Goal: Transaction & Acquisition: Purchase product/service

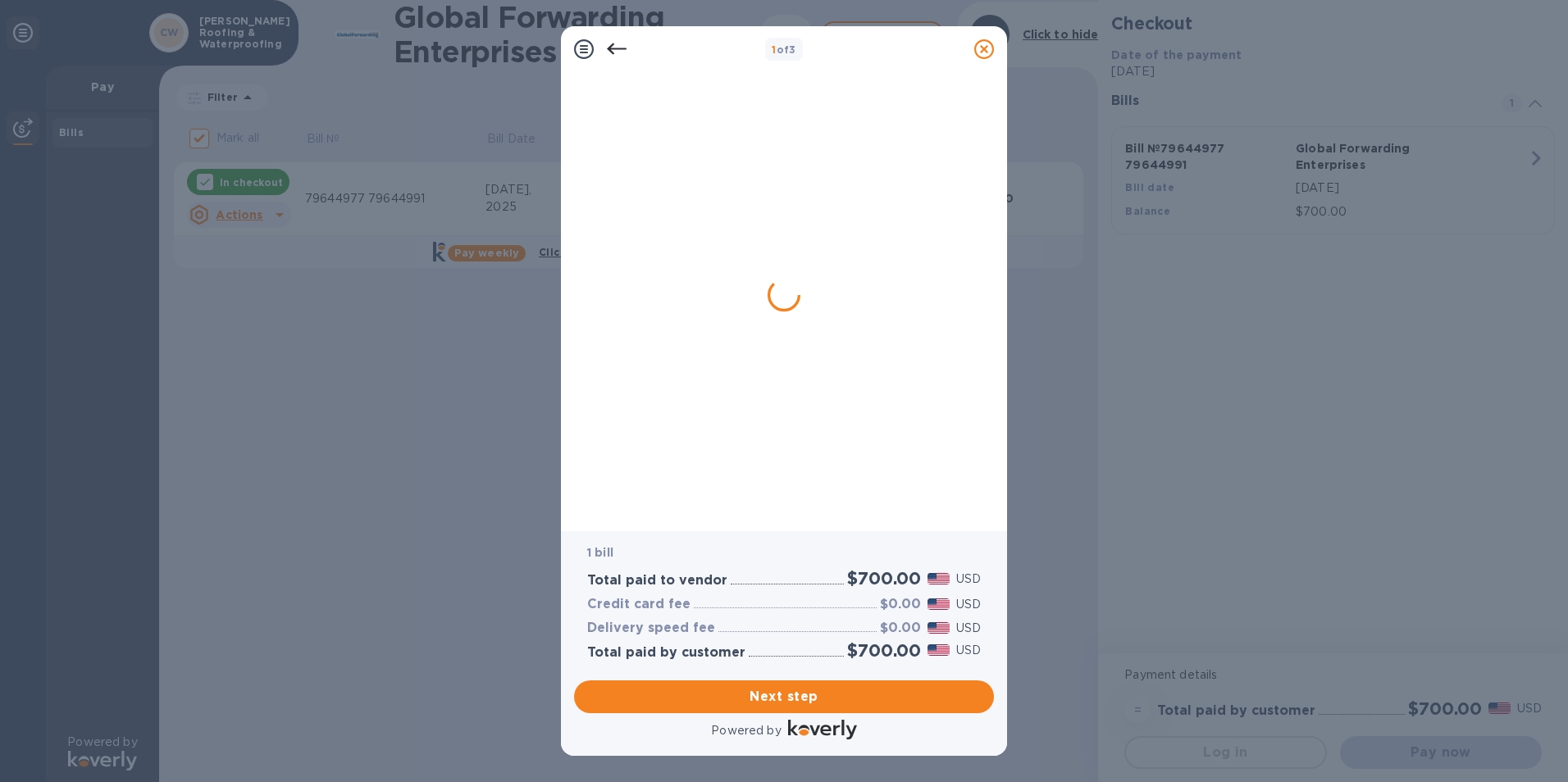
checkbox input "true"
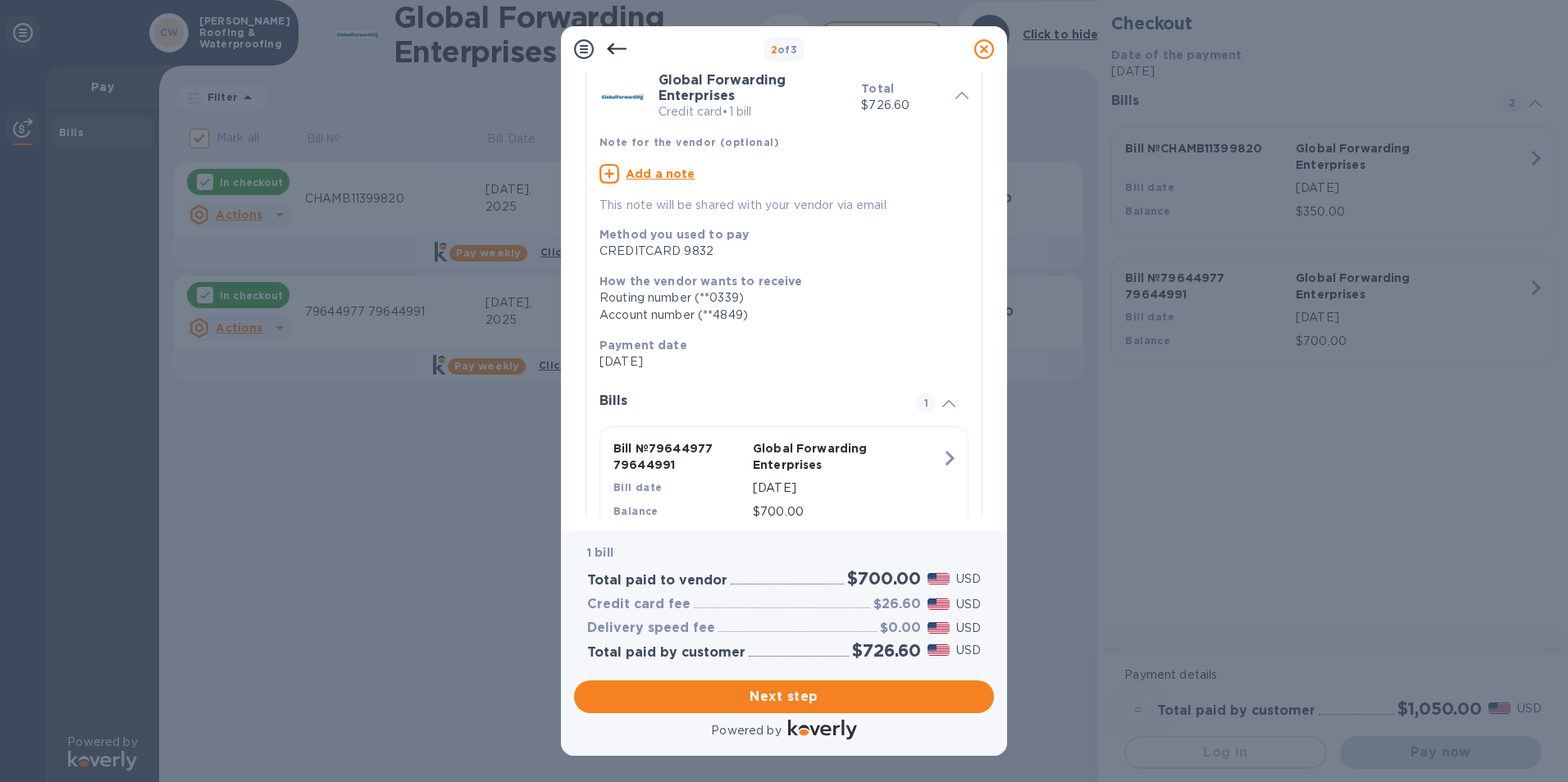
scroll to position [129, 0]
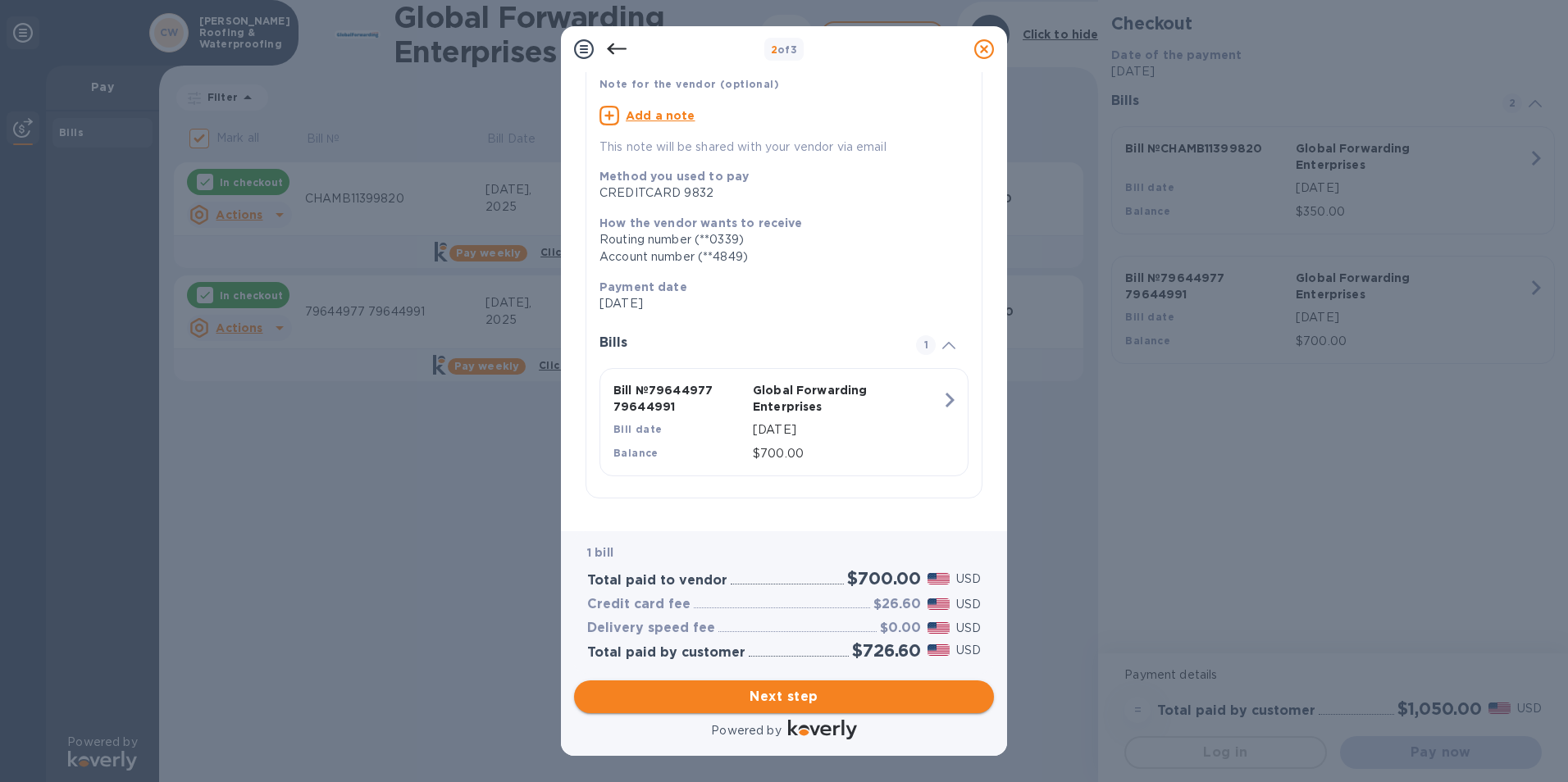
click at [828, 700] on span "Next step" at bounding box center [784, 697] width 394 height 19
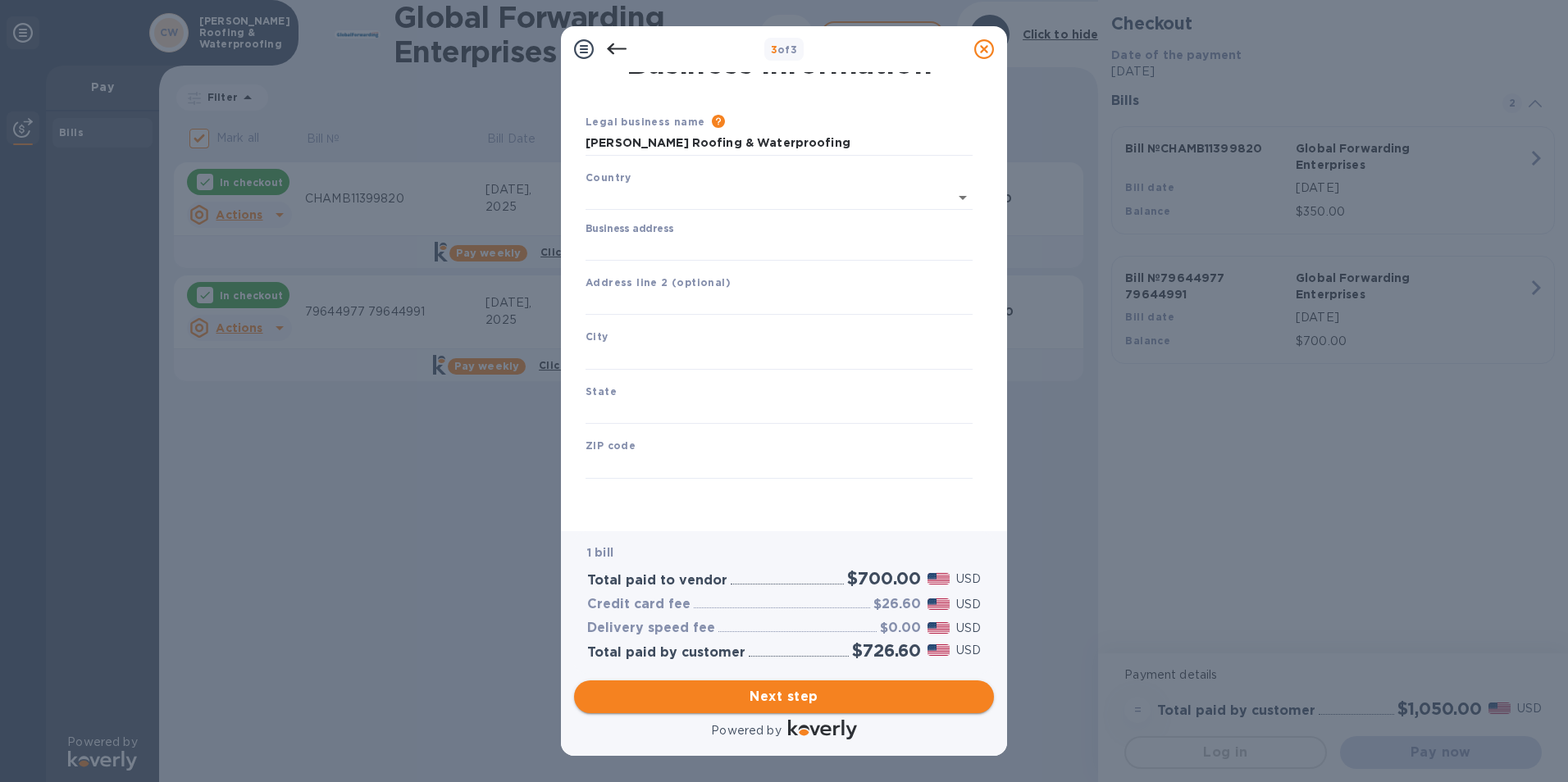
type input "[GEOGRAPHIC_DATA]"
click at [701, 251] on input "Business address" at bounding box center [778, 249] width 387 height 25
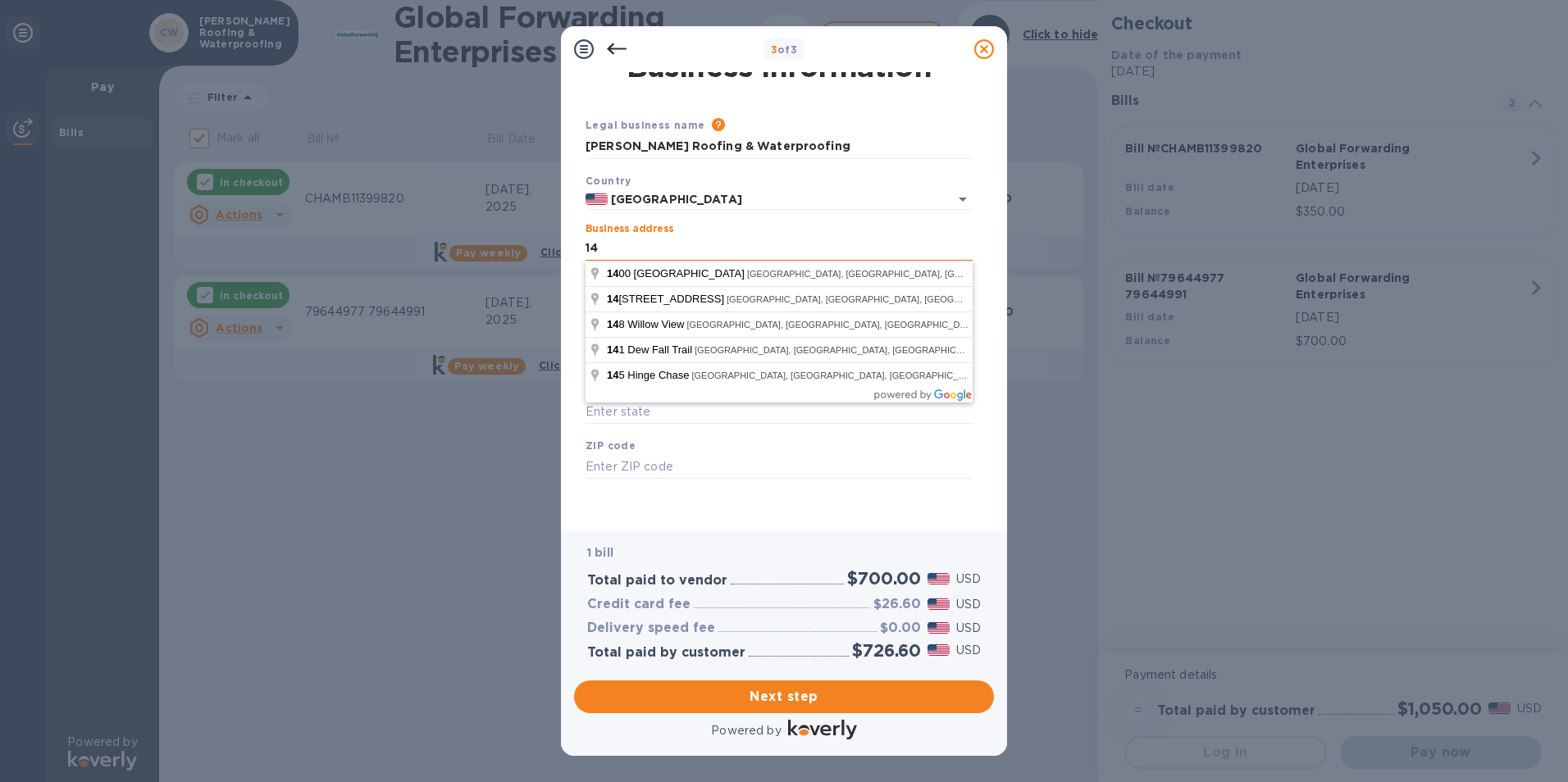
type input "[STREET_ADDRESS]"
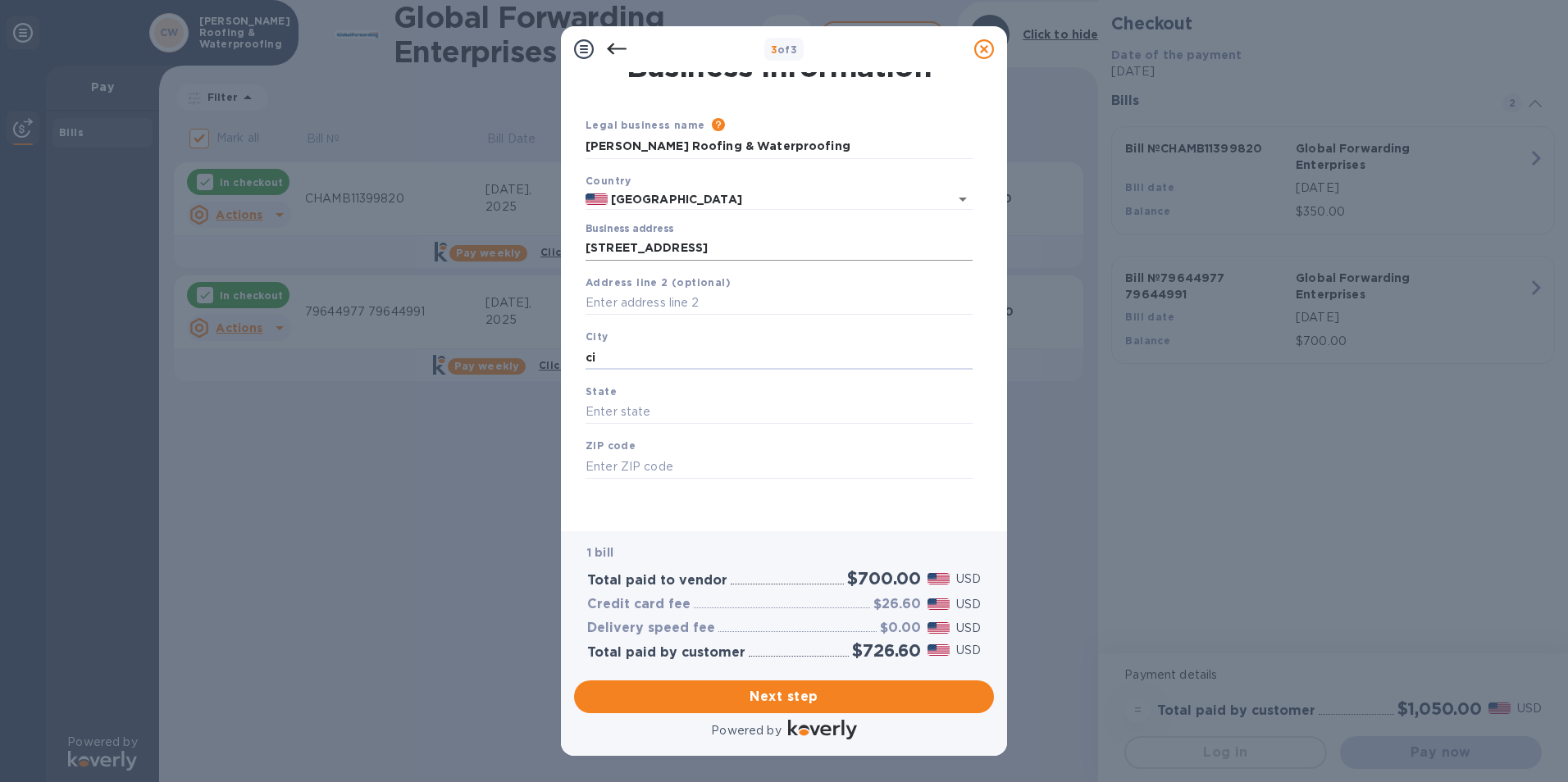
type input "c"
type input "Cibolo"
type input "[US_STATE]"
type input "78108"
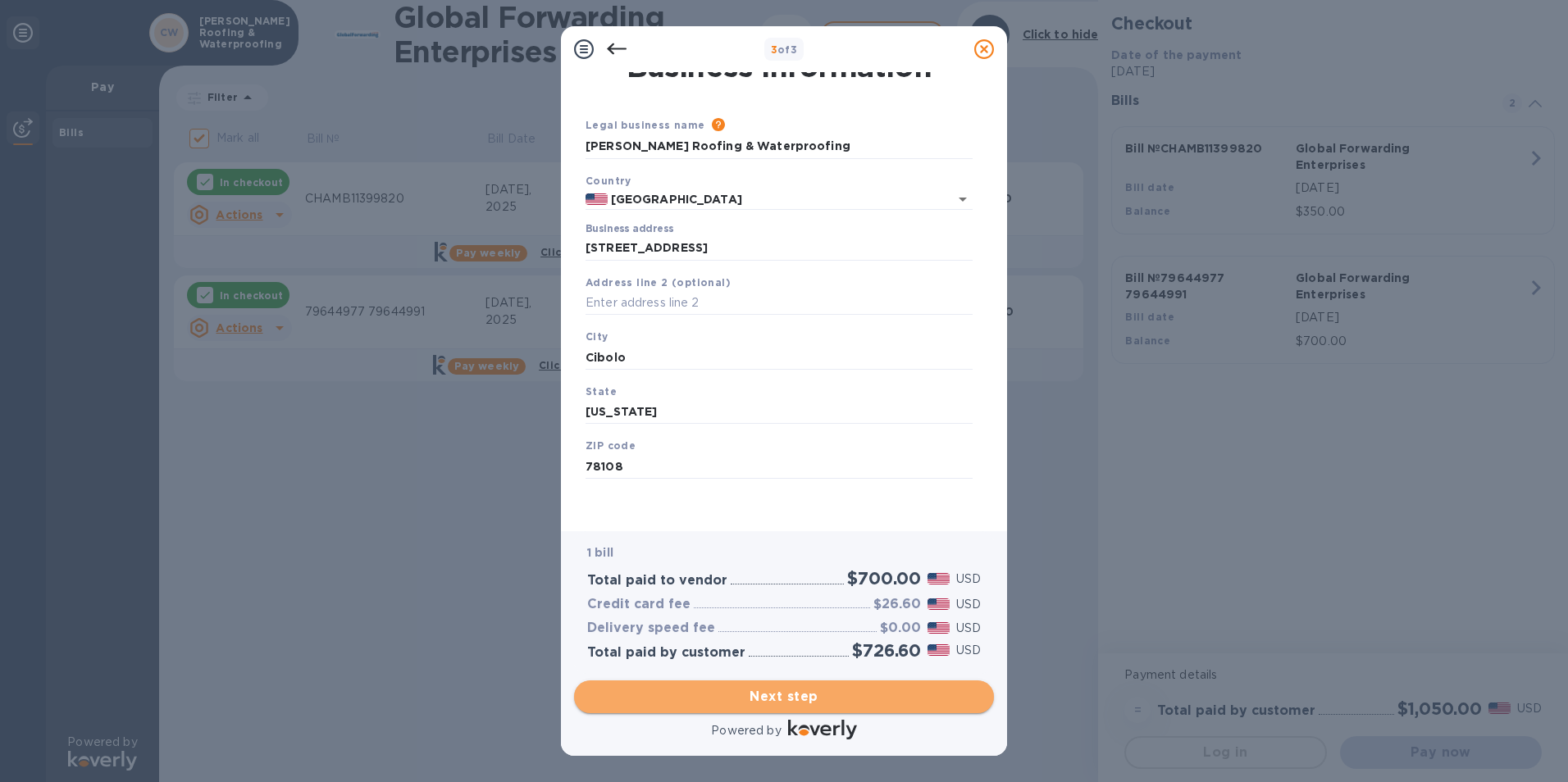
click at [781, 701] on span "Next step" at bounding box center [784, 697] width 394 height 19
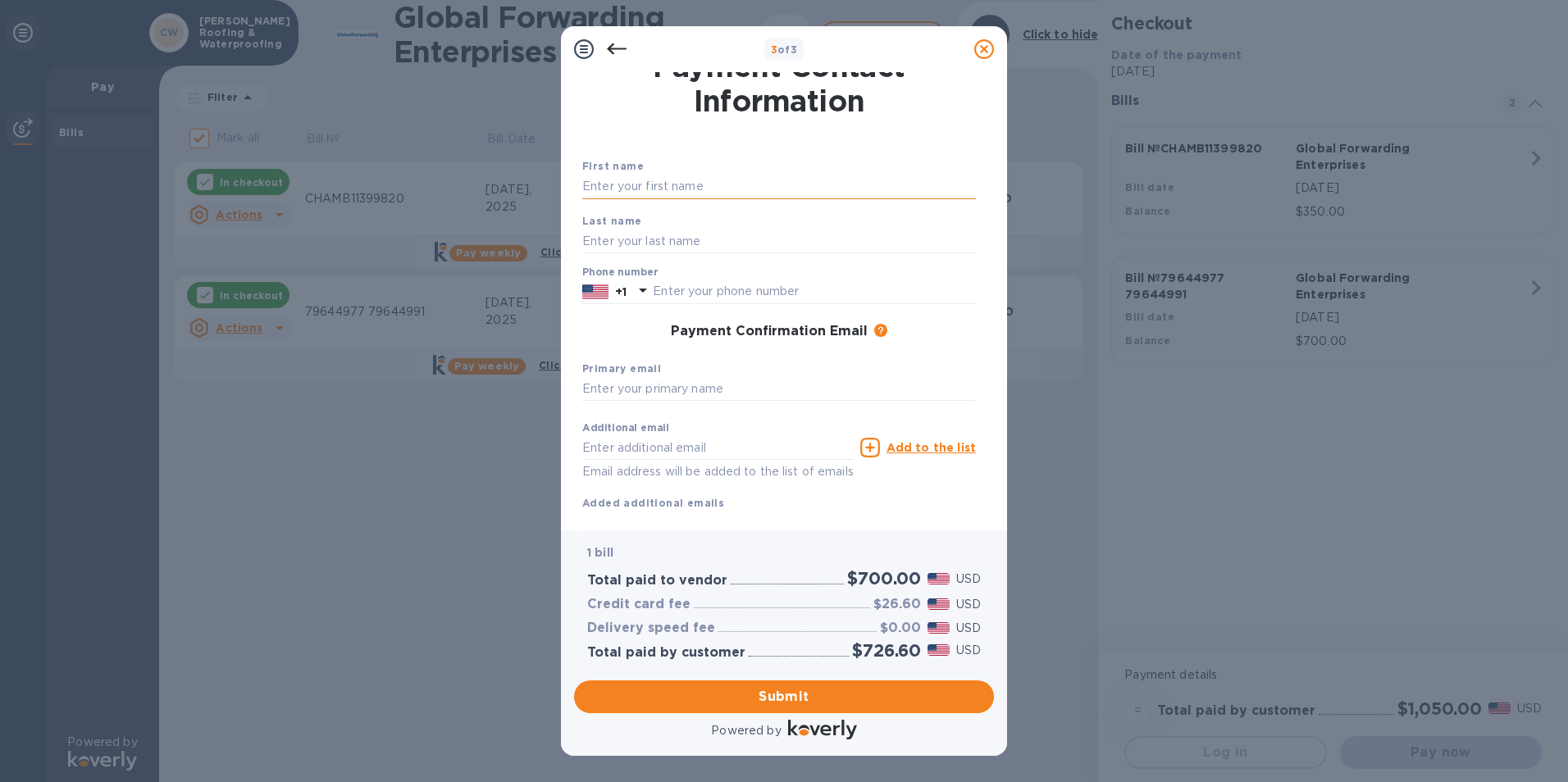
click at [753, 185] on input "text" at bounding box center [779, 187] width 394 height 25
click at [753, 185] on input "Oscae" at bounding box center [779, 187] width 394 height 25
type input "Oscar"
type input "[PERSON_NAME]"
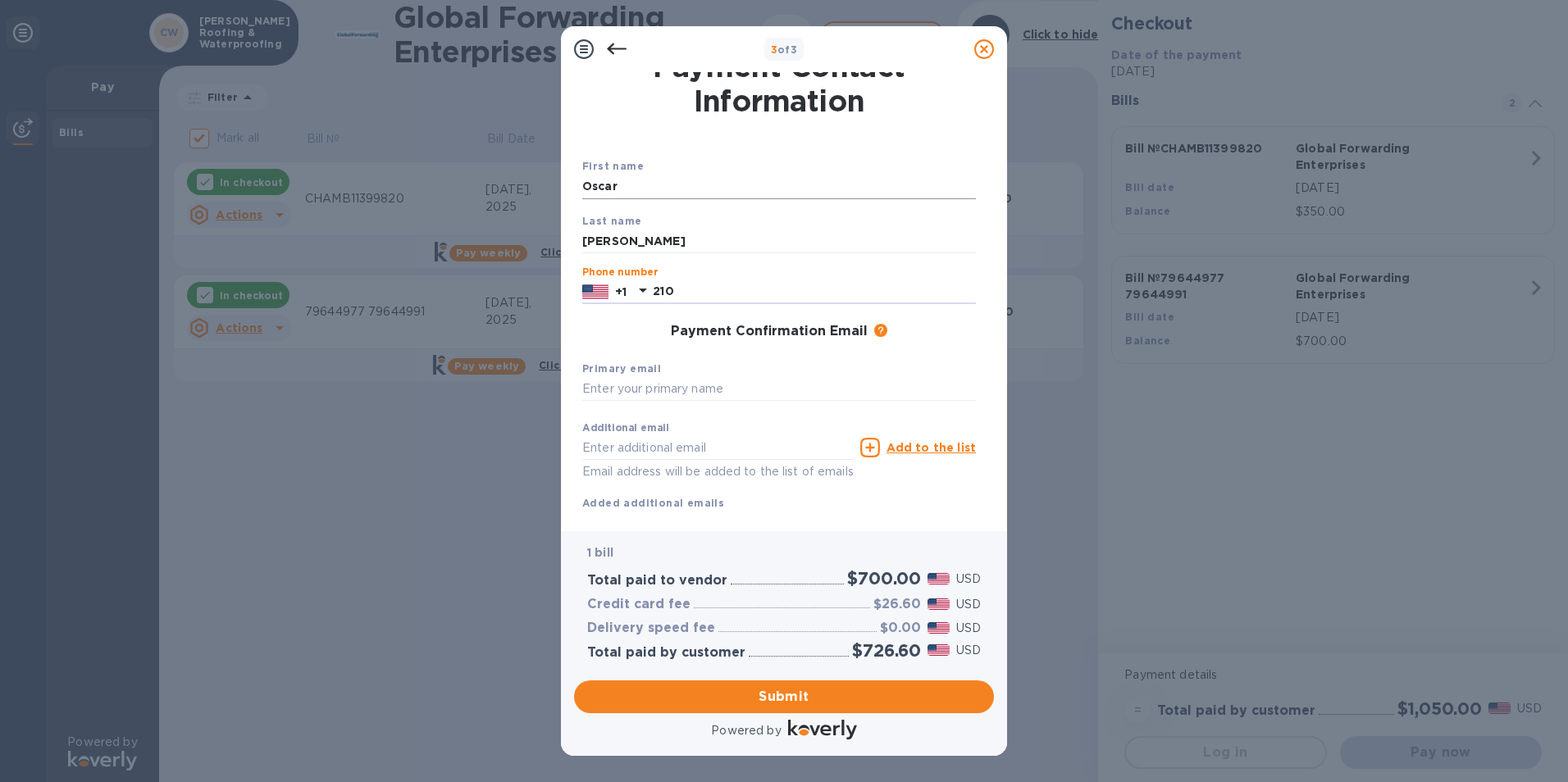
type input "2107013235"
type input "[EMAIL_ADDRESS][DOMAIN_NAME]"
click at [787, 698] on span "Submit" at bounding box center [784, 697] width 394 height 19
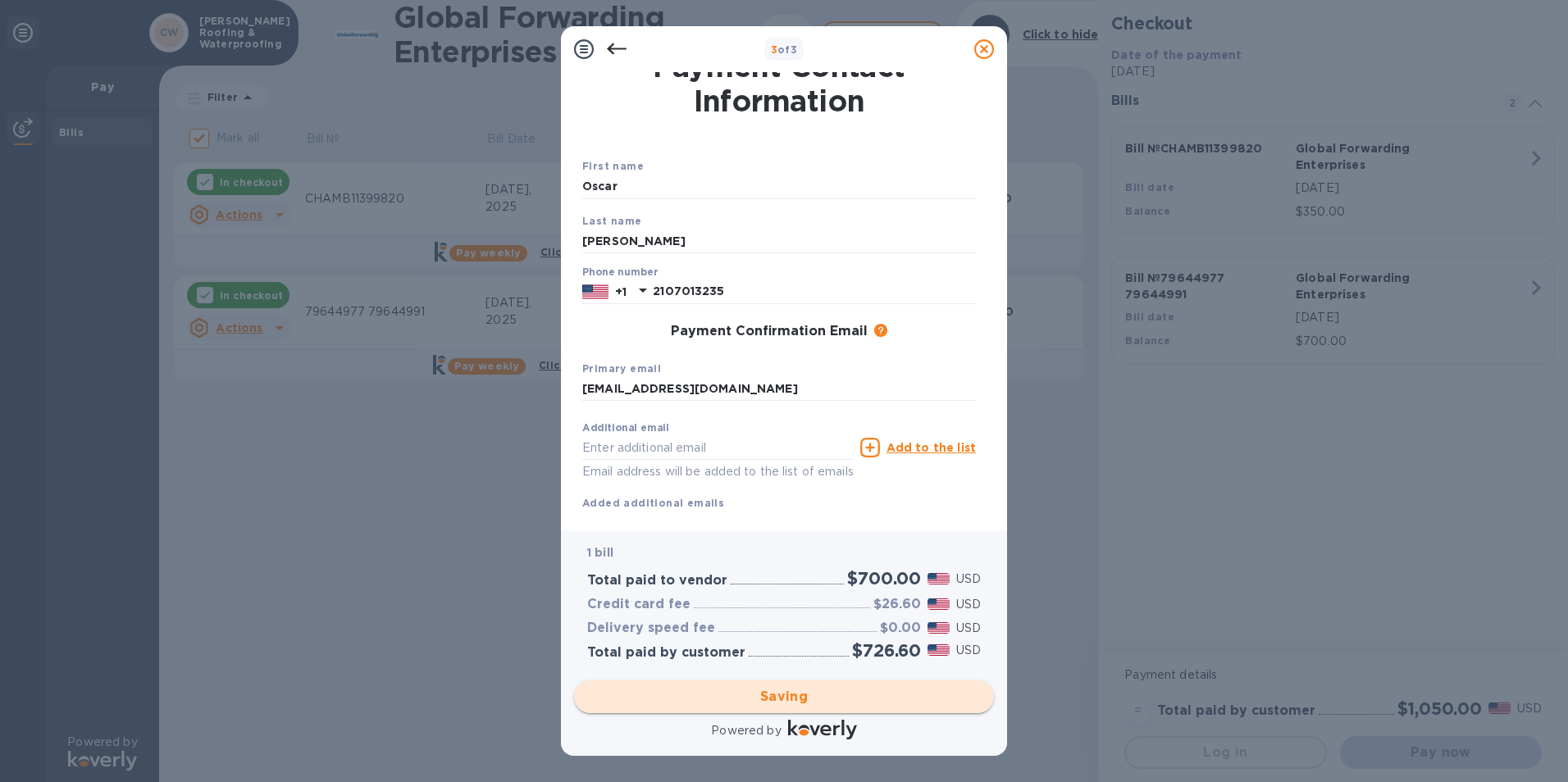
checkbox input "false"
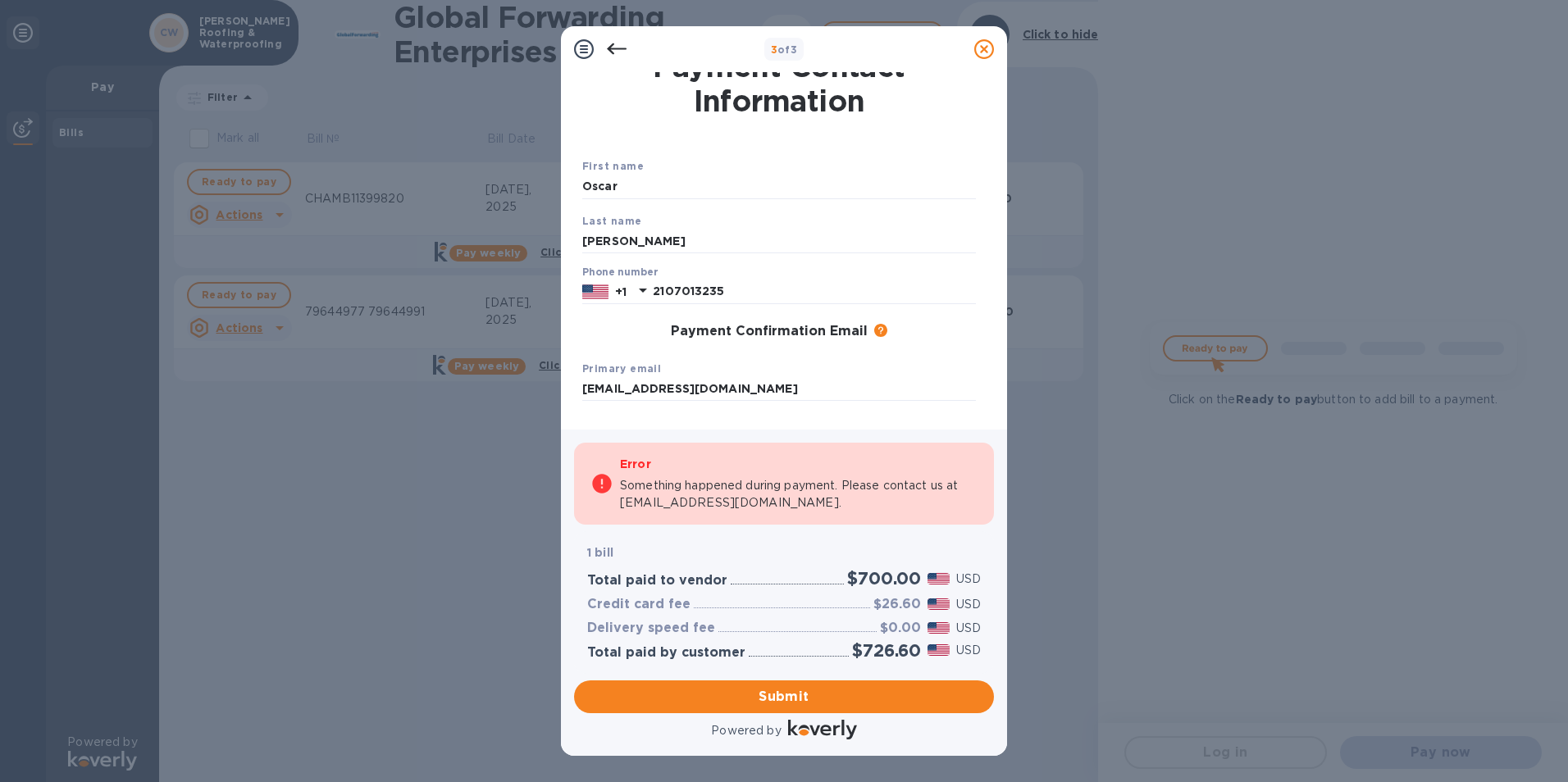
click at [615, 52] on icon at bounding box center [617, 49] width 19 height 19
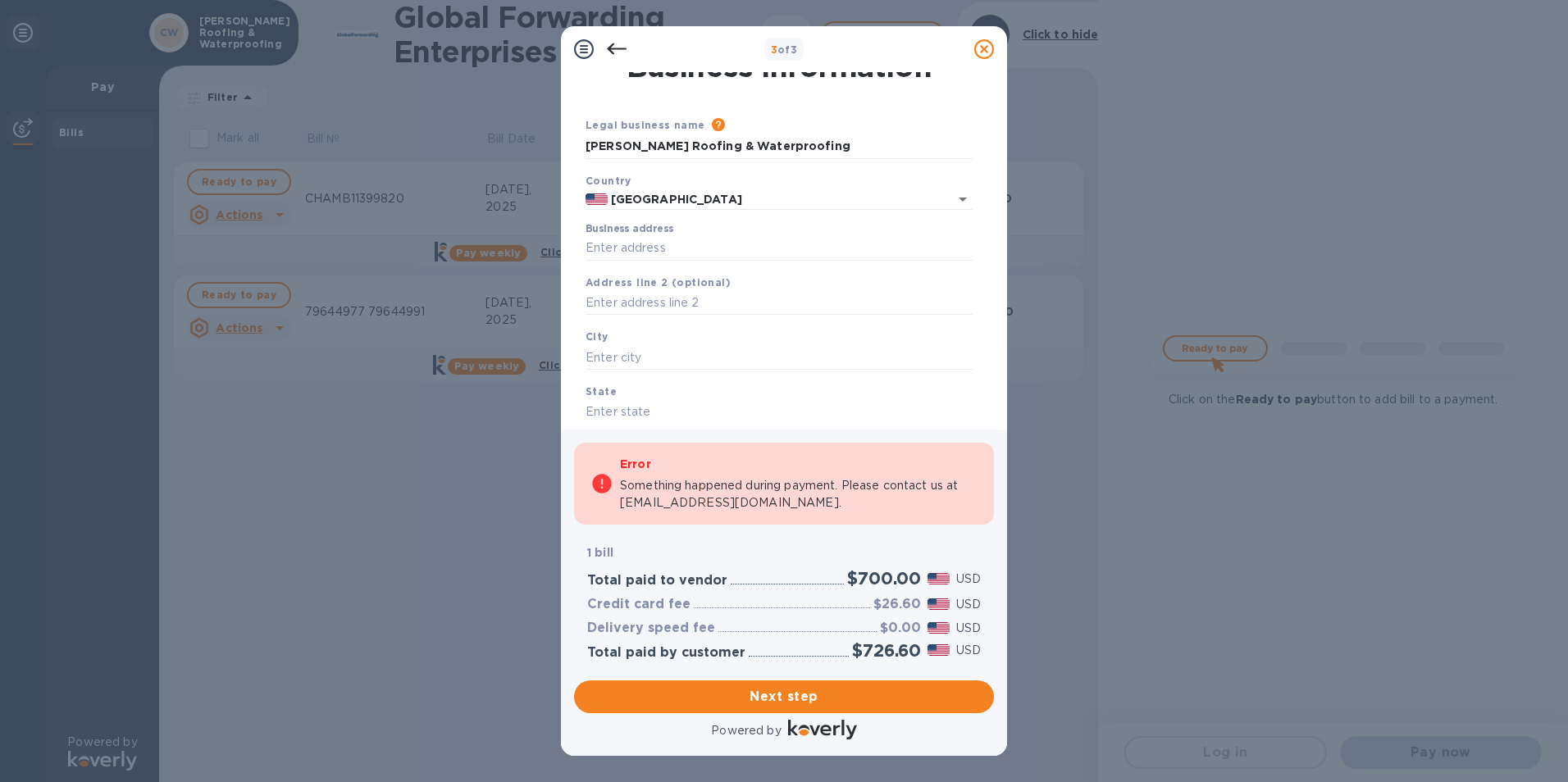
click at [615, 52] on icon at bounding box center [617, 49] width 19 height 19
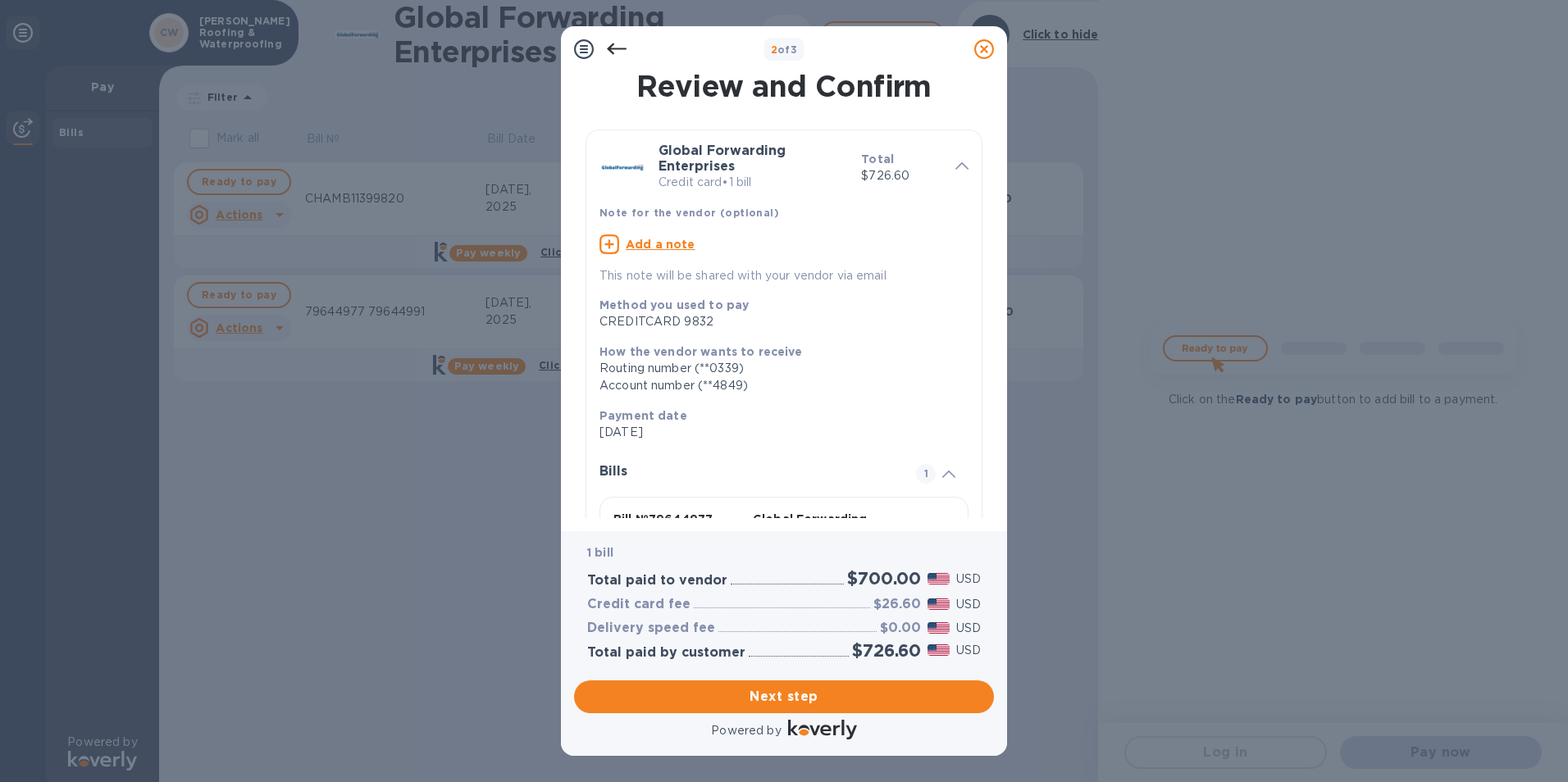
click at [615, 52] on icon at bounding box center [617, 49] width 19 height 19
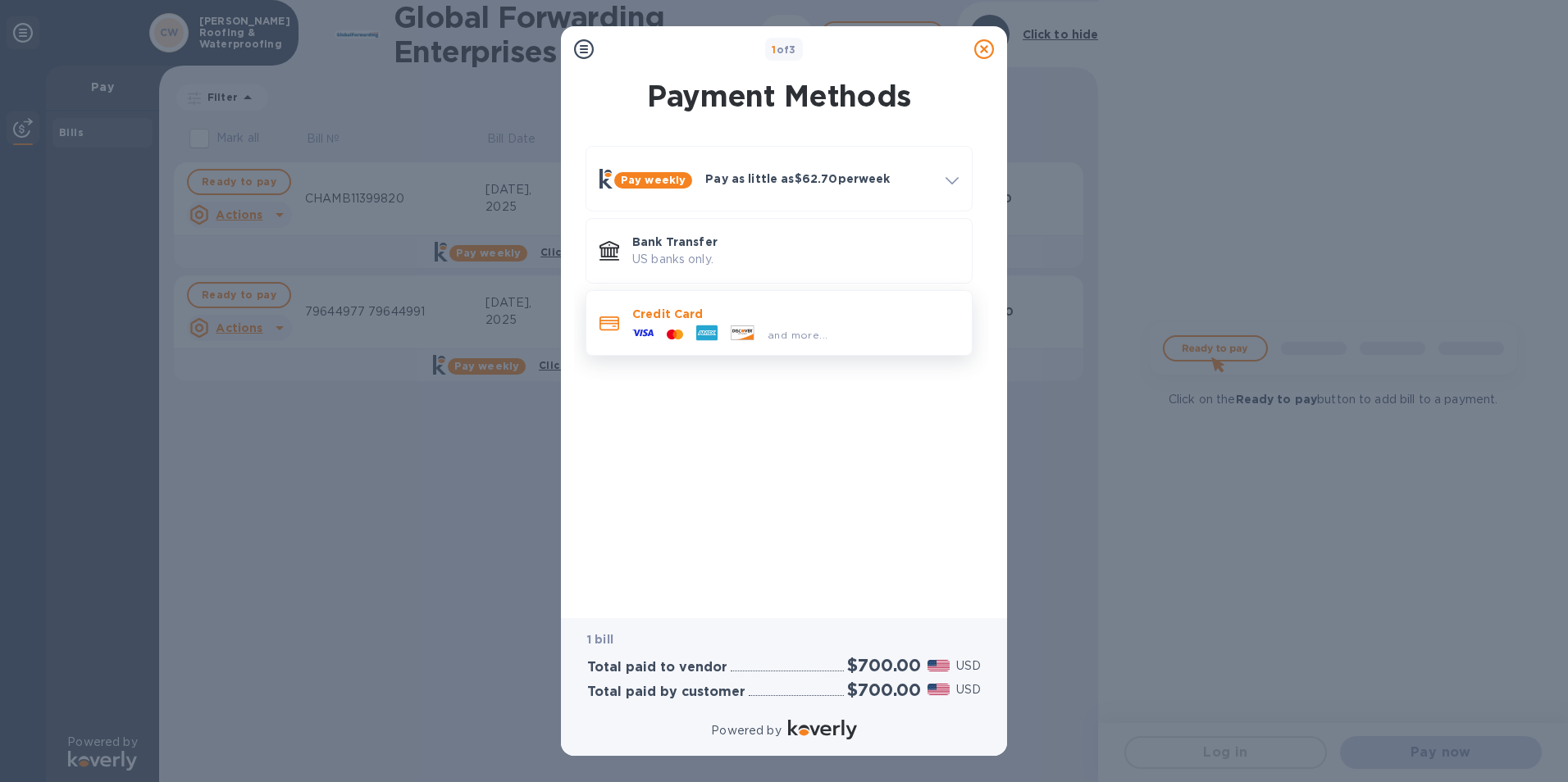
click at [749, 327] on icon at bounding box center [742, 333] width 22 height 14
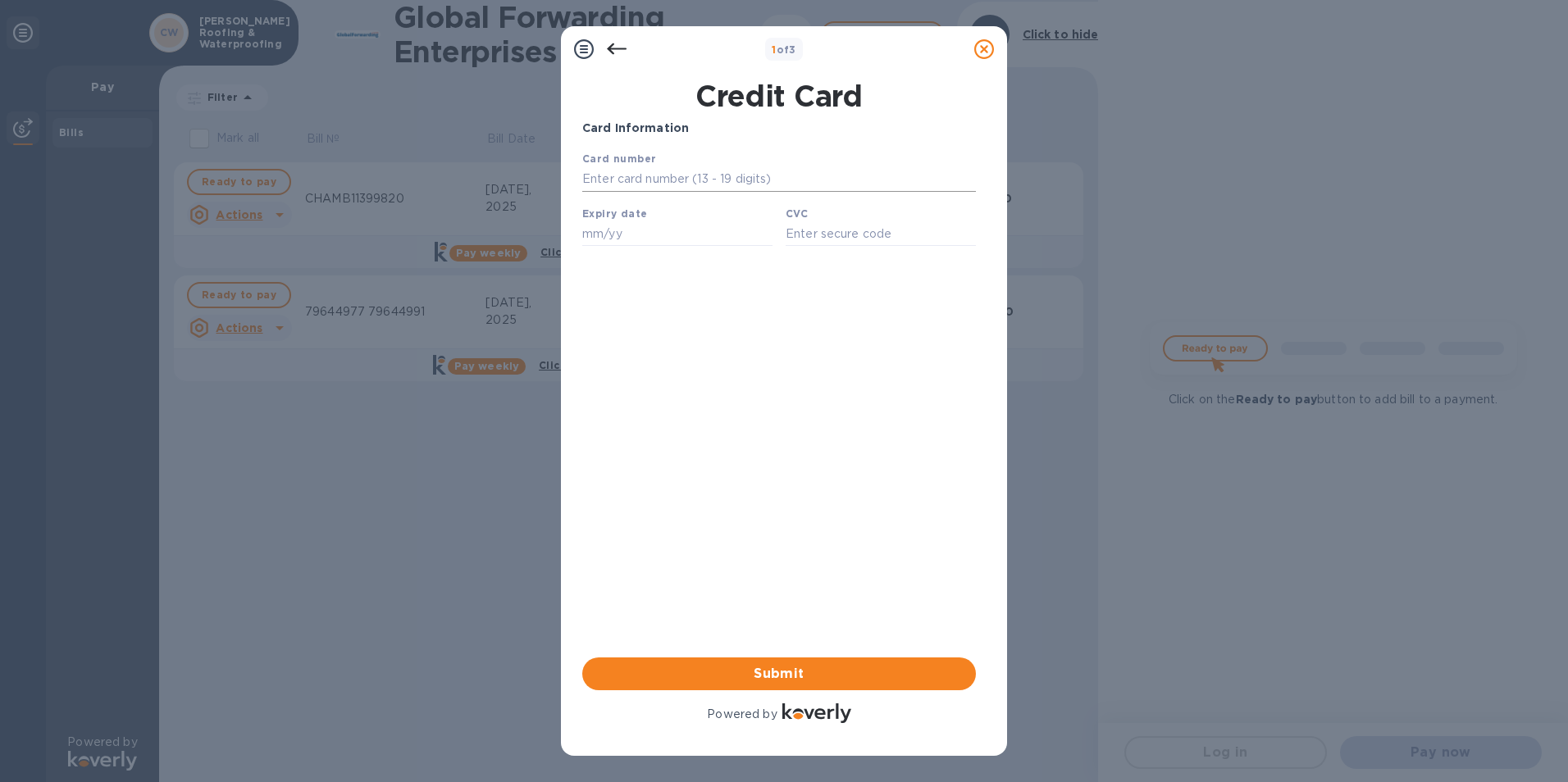
click at [757, 188] on input "text" at bounding box center [779, 180] width 394 height 25
type input "[CREDIT_CARD_NUMBER]"
click at [685, 235] on input "text" at bounding box center [678, 234] width 191 height 25
type input "1"
type input "12/25"
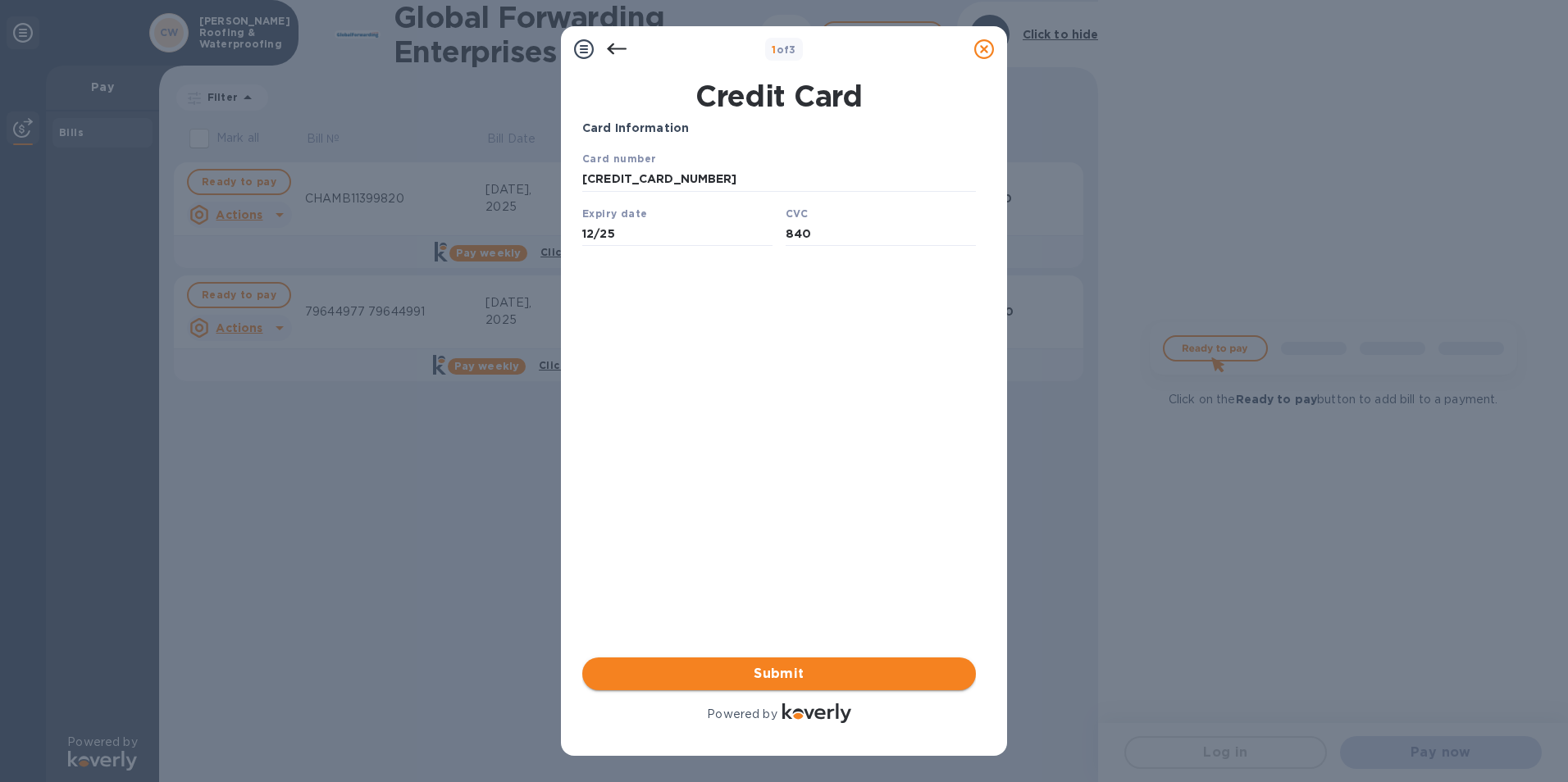
type input "840"
click at [784, 673] on span "Submit" at bounding box center [779, 674] width 367 height 19
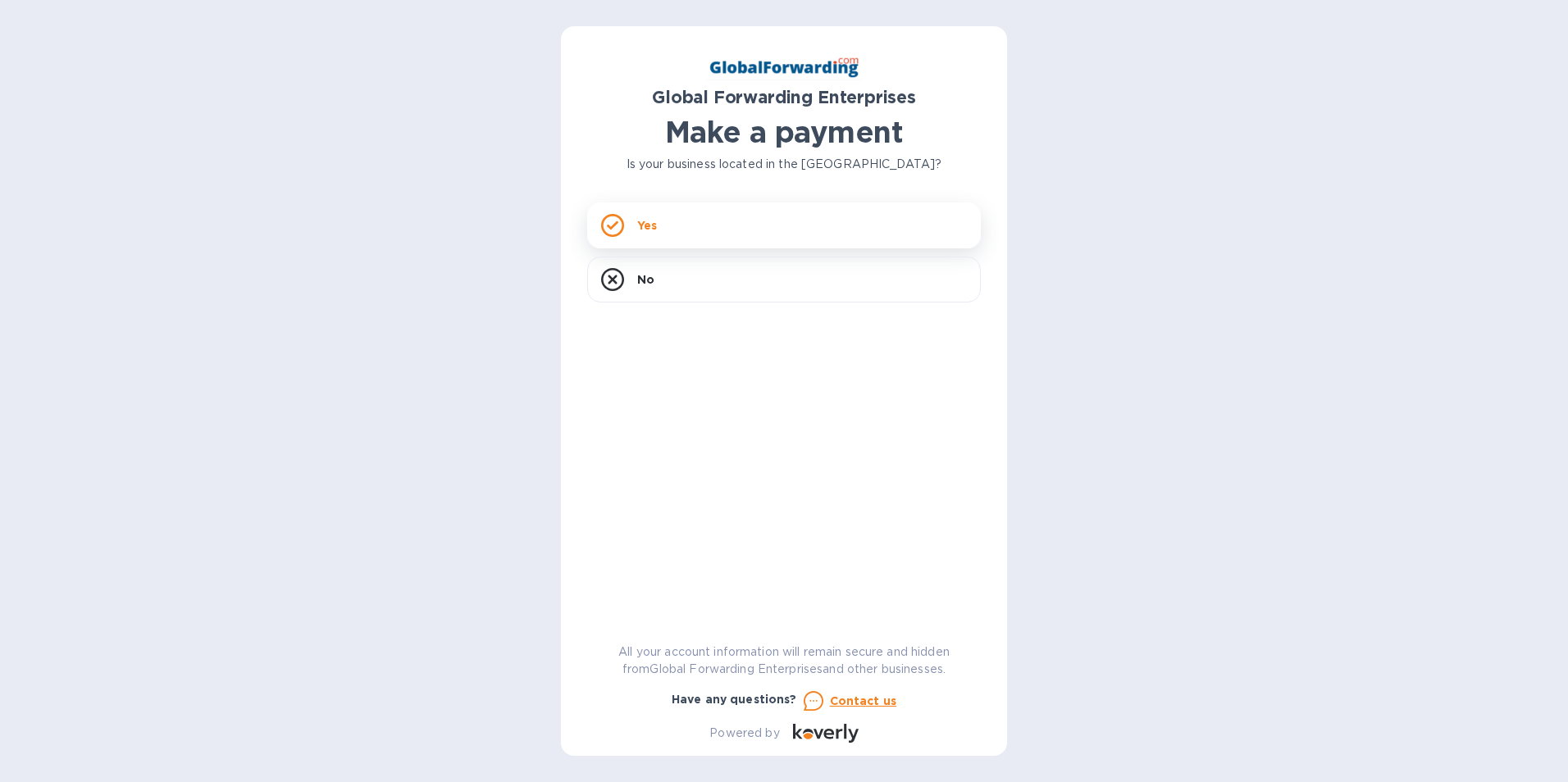
click at [699, 232] on div "Yes" at bounding box center [784, 226] width 394 height 46
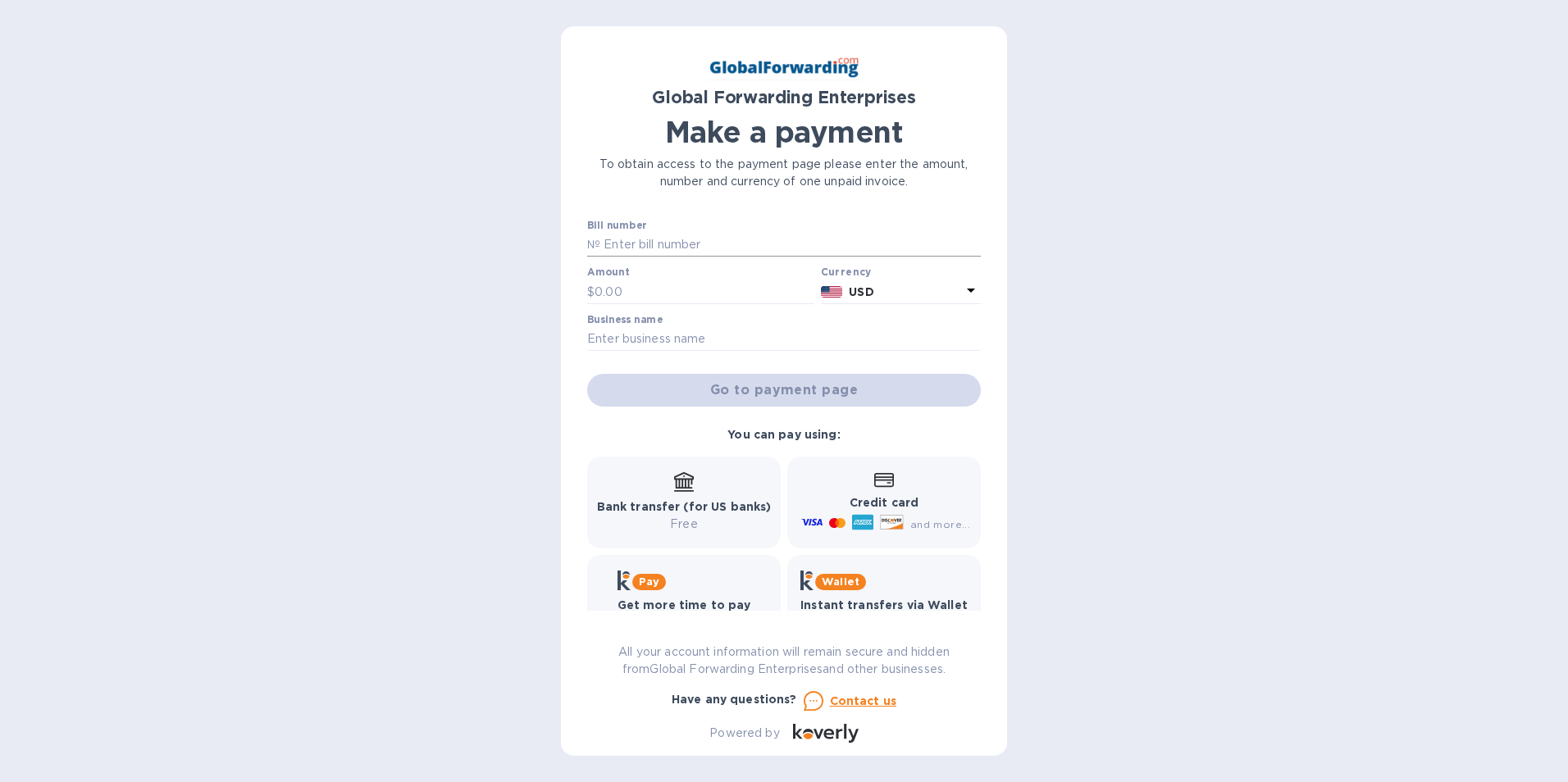
click at [770, 239] on input "text" at bounding box center [790, 245] width 380 height 25
type input "79644991 79644977"
click at [768, 293] on input "text" at bounding box center [704, 292] width 220 height 25
type input "700.00"
click at [754, 333] on input "text" at bounding box center [784, 340] width 394 height 25
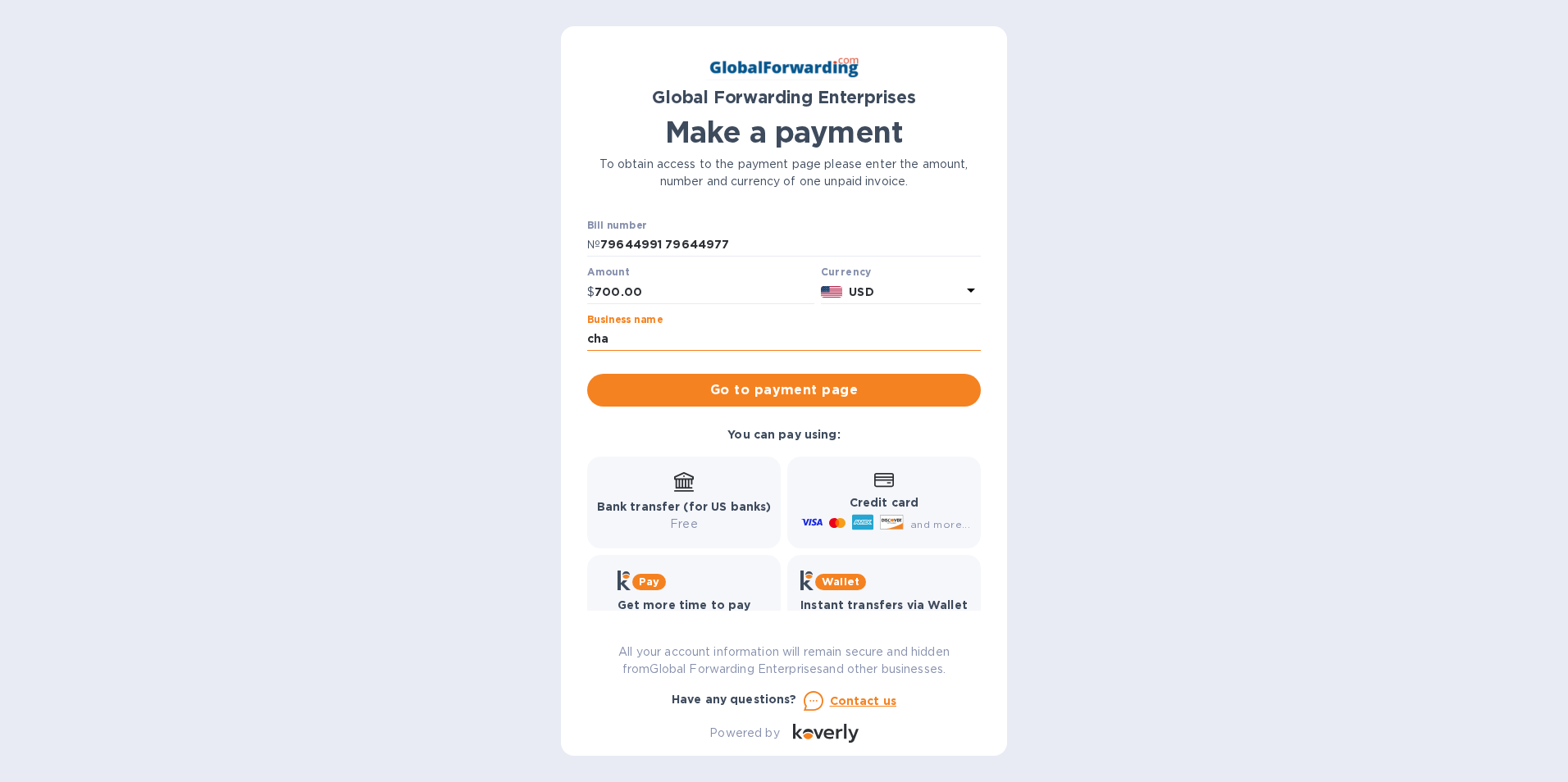
type input "Chamberlin Roofing & Waterproofing"
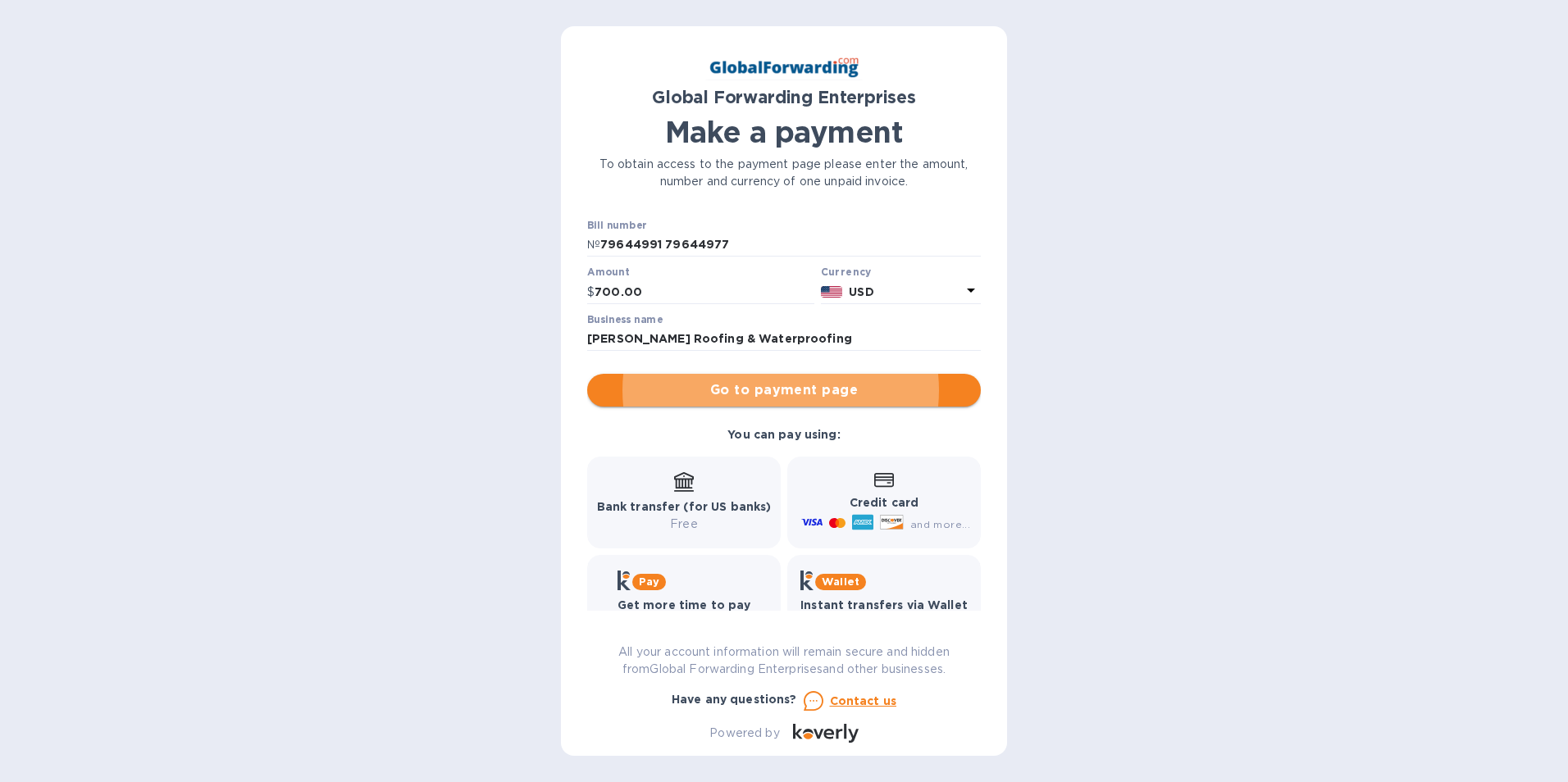
click at [767, 407] on button "Go to payment page" at bounding box center [784, 390] width 394 height 33
